Goal: Task Accomplishment & Management: Manage account settings

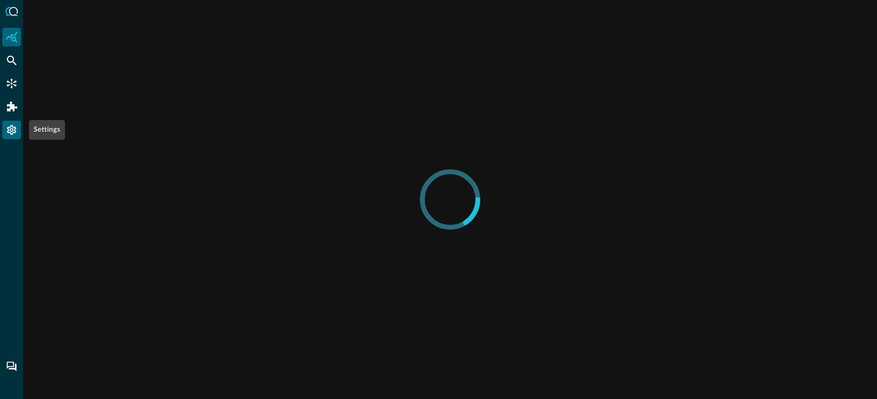
click at [13, 125] on icon "Settings" at bounding box center [12, 130] width 12 height 12
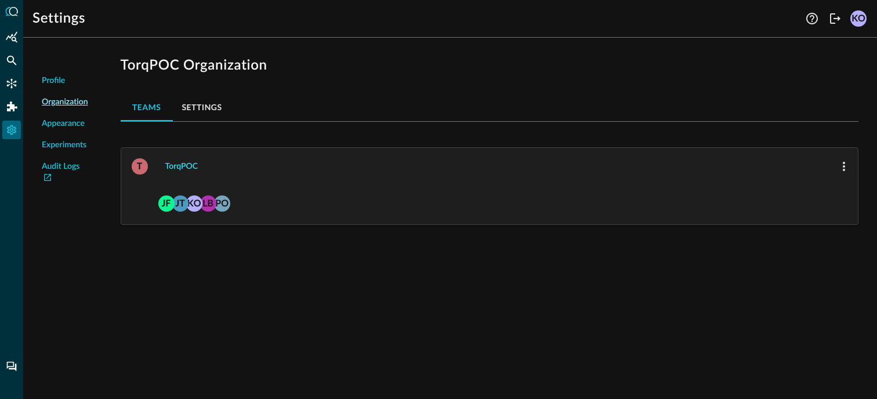
click at [177, 168] on div "TorqPOC" at bounding box center [181, 167] width 32 height 15
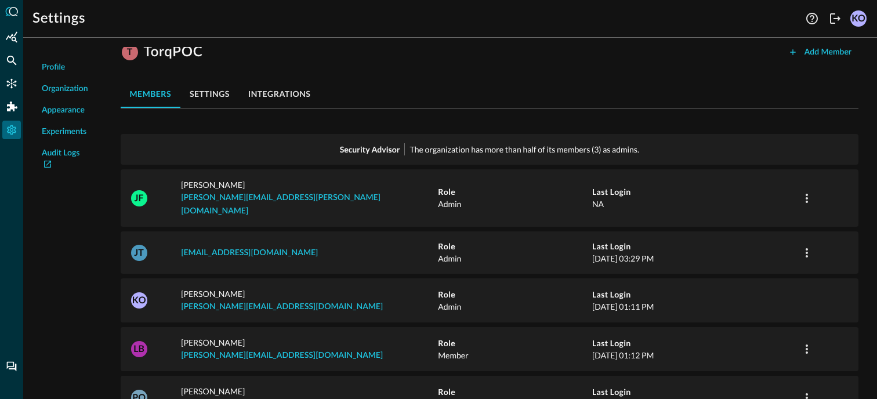
scroll to position [32, 0]
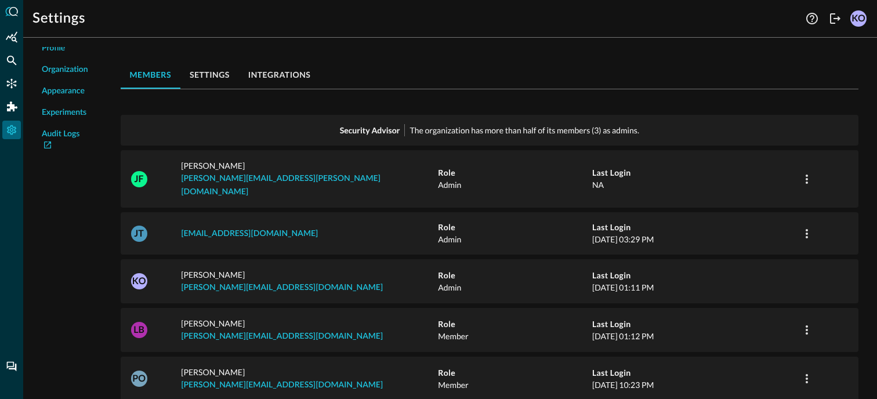
click at [222, 74] on button "settings" at bounding box center [209, 75] width 59 height 28
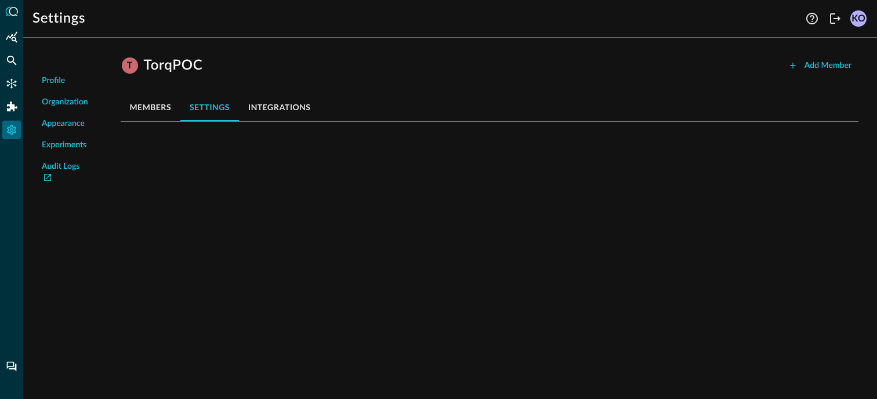
scroll to position [0, 0]
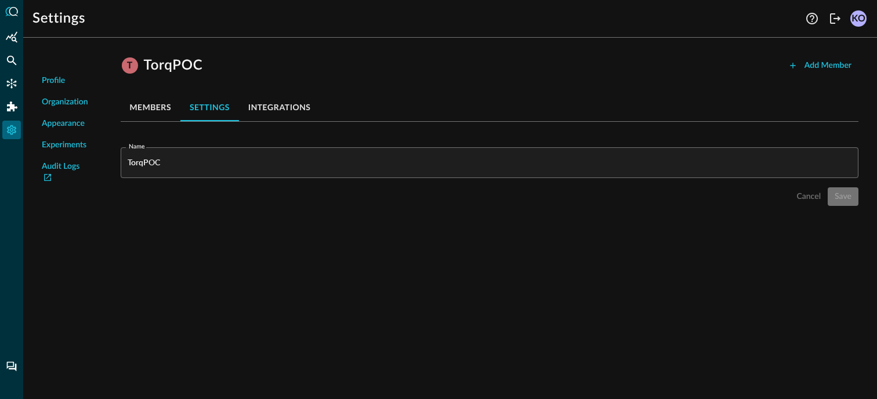
click at [150, 106] on button "members" at bounding box center [151, 107] width 60 height 28
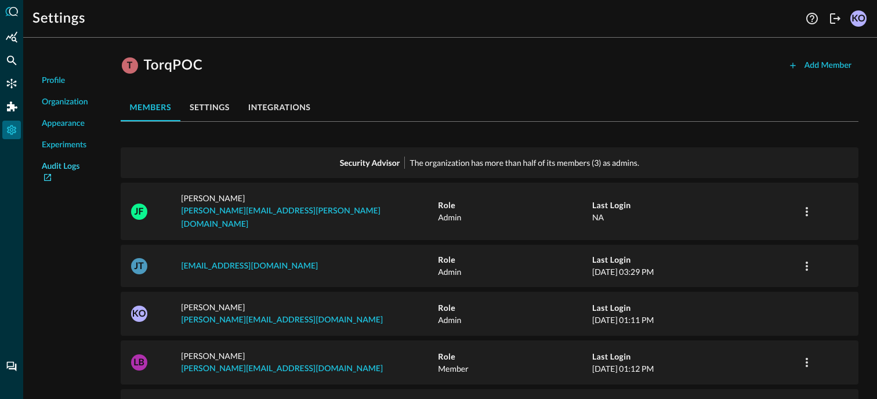
click at [64, 168] on link "Audit Logs" at bounding box center [65, 173] width 46 height 24
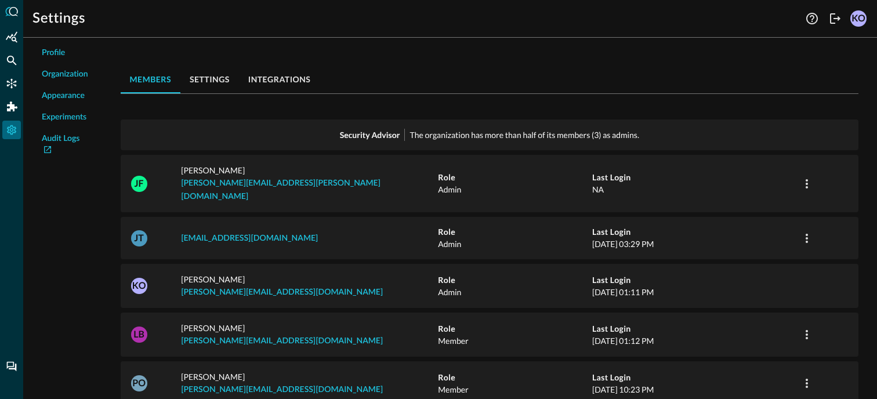
scroll to position [27, 0]
click at [814, 327] on button "button" at bounding box center [807, 336] width 19 height 19
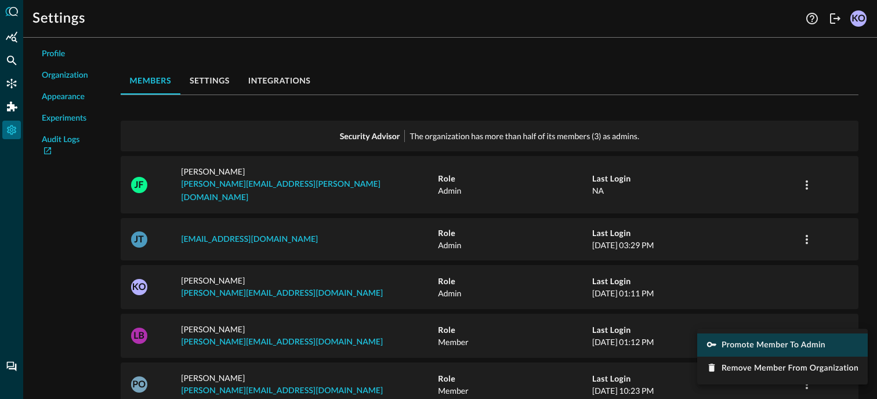
click at [784, 349] on span "Promote Member to Admin" at bounding box center [774, 345] width 104 height 8
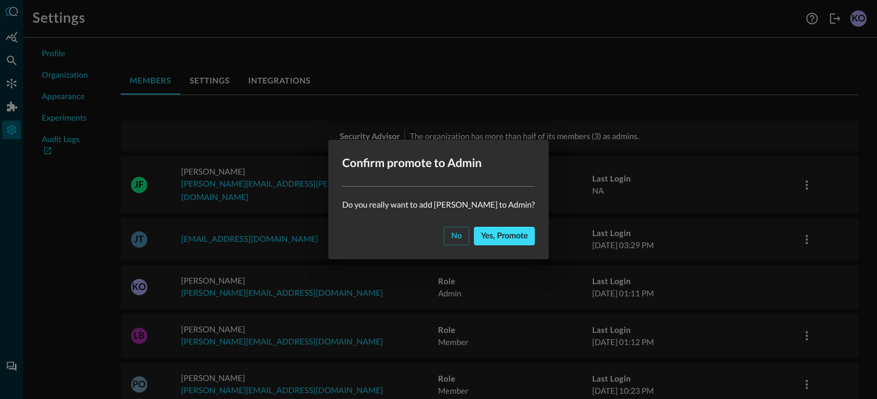
click at [486, 233] on div "Yes, promote" at bounding box center [504, 236] width 47 height 15
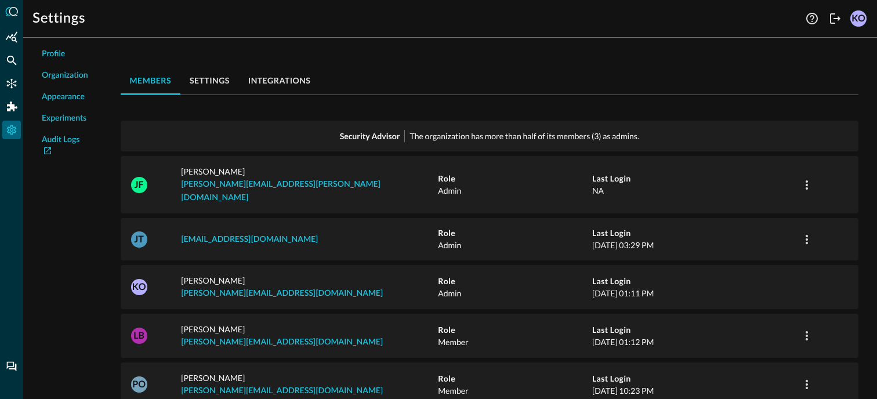
scroll to position [32, 0]
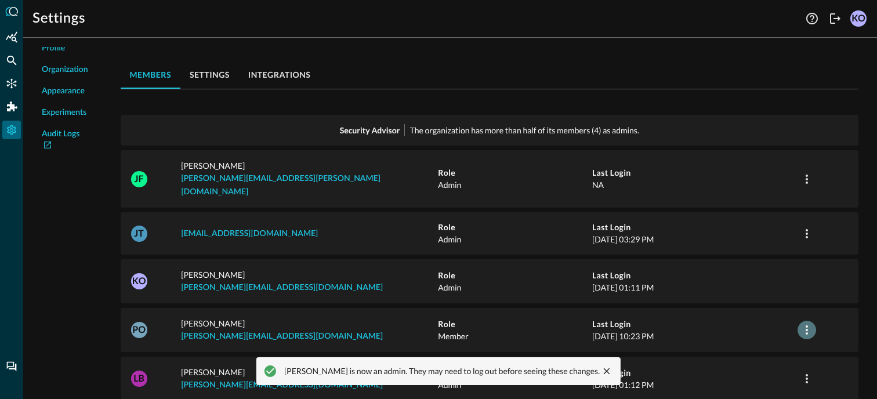
click at [806, 325] on icon "button" at bounding box center [807, 329] width 2 height 9
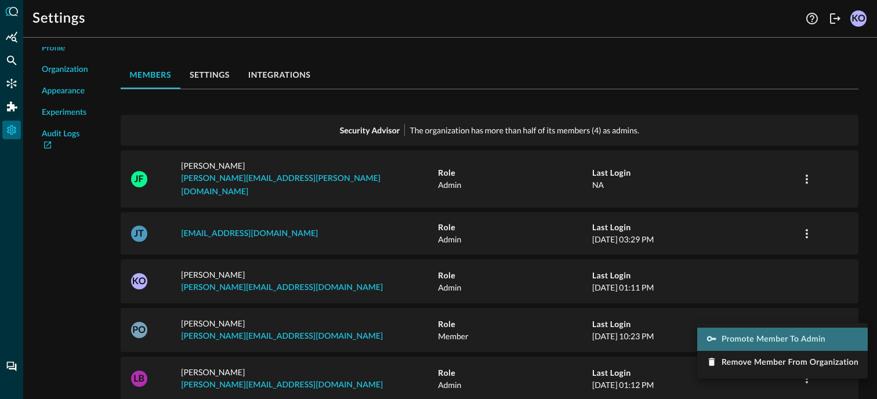
click at [776, 341] on span "Promote Member to Admin" at bounding box center [774, 339] width 104 height 8
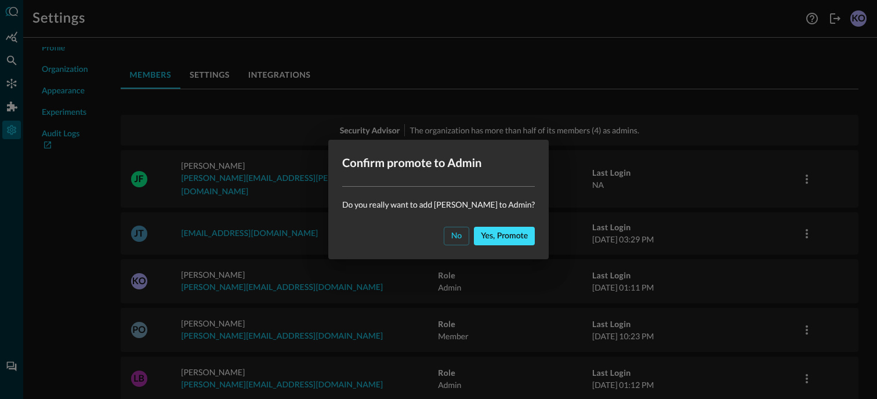
click at [520, 234] on div "Yes, promote" at bounding box center [504, 236] width 47 height 15
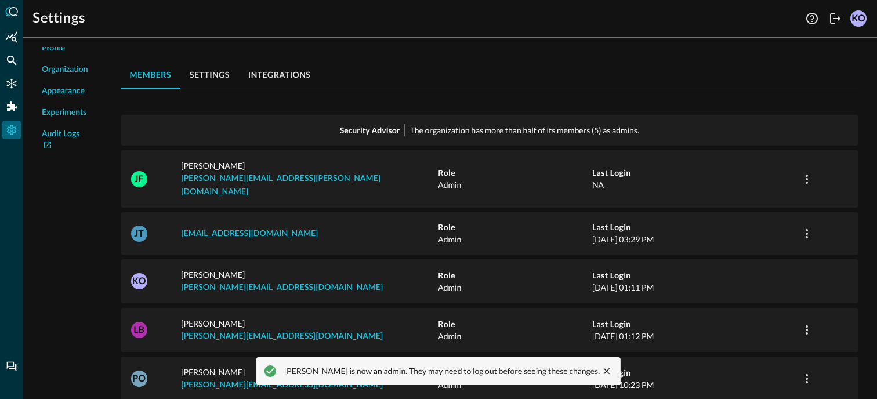
click at [478, 130] on p "The organization has more than half of its members (5) as admins." at bounding box center [525, 130] width 230 height 12
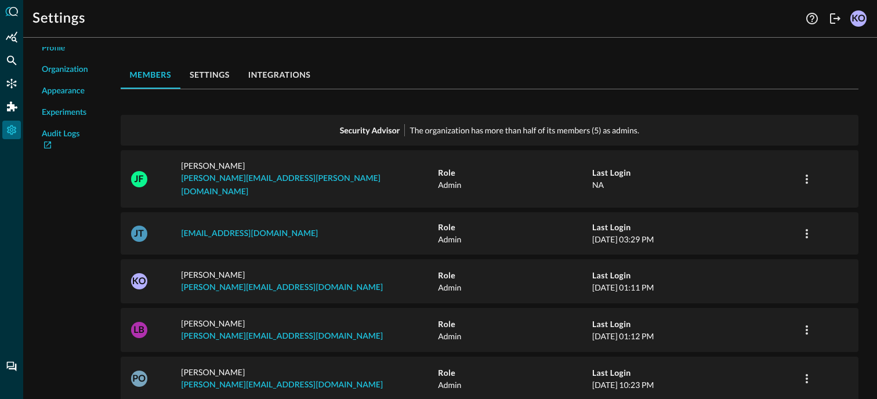
scroll to position [0, 0]
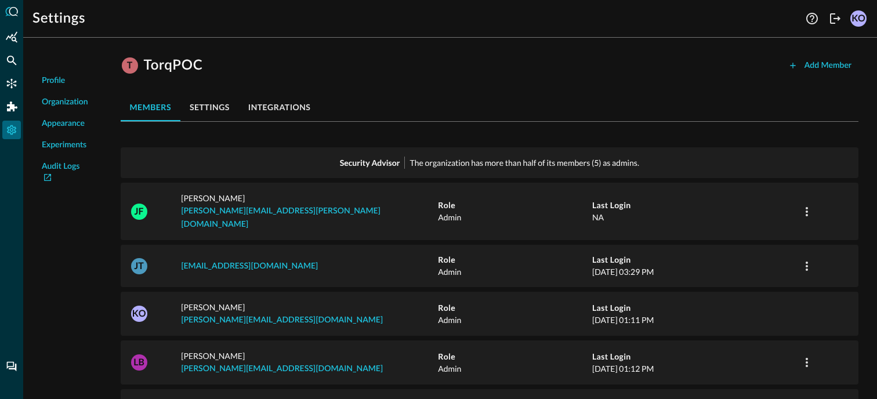
click at [58, 99] on span "Organization" at bounding box center [65, 102] width 46 height 12
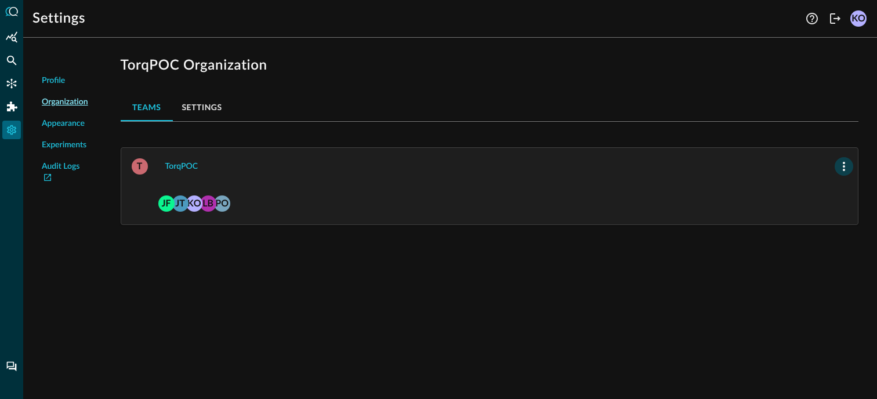
click at [841, 167] on icon "button" at bounding box center [844, 167] width 14 height 14
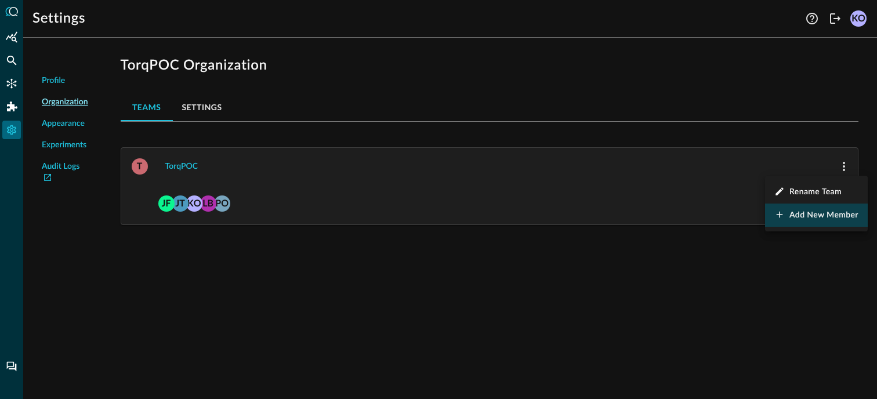
click at [807, 213] on span "Add new member" at bounding box center [824, 215] width 69 height 8
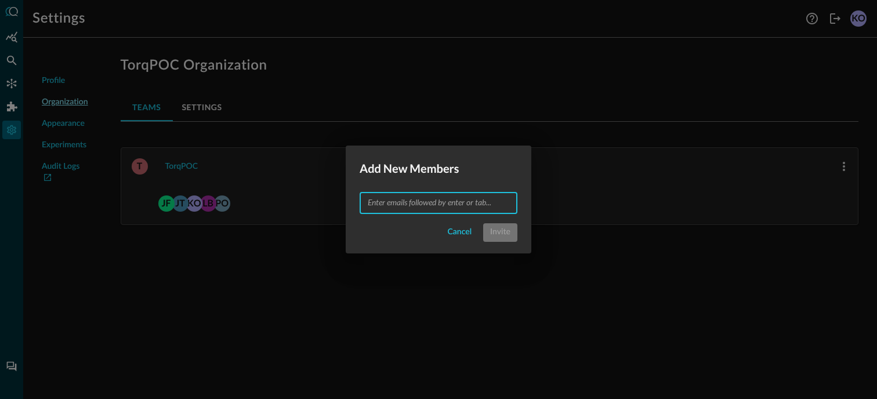
click at [465, 196] on input "text" at bounding box center [437, 203] width 149 height 15
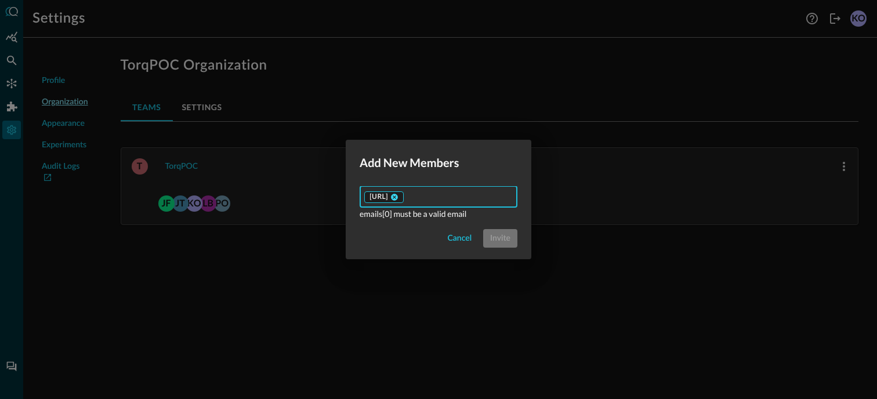
click at [399, 198] on icon at bounding box center [394, 197] width 8 height 8
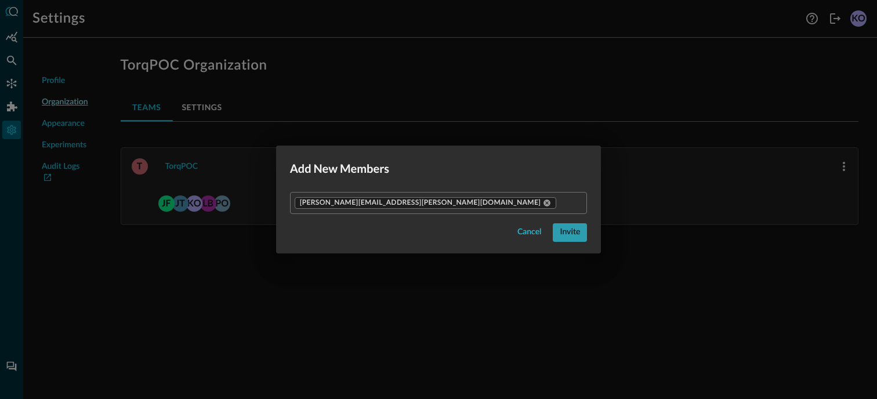
click at [560, 225] on div "Invite" at bounding box center [570, 232] width 20 height 15
